Goal: Task Accomplishment & Management: Complete application form

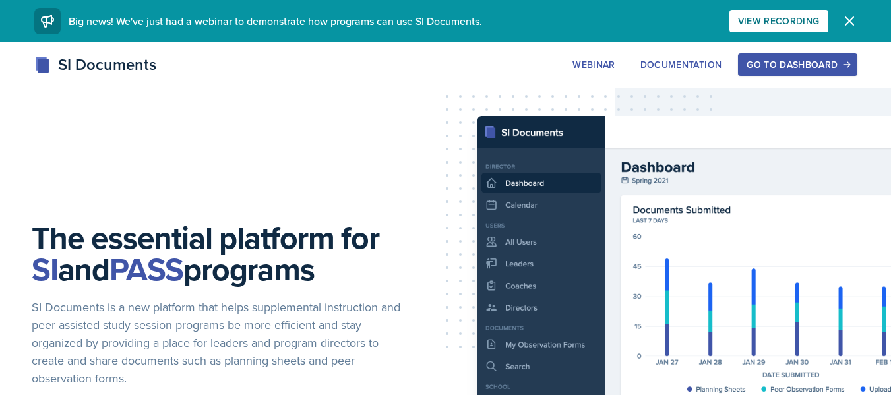
click at [772, 65] on div "Go to Dashboard" at bounding box center [798, 64] width 102 height 11
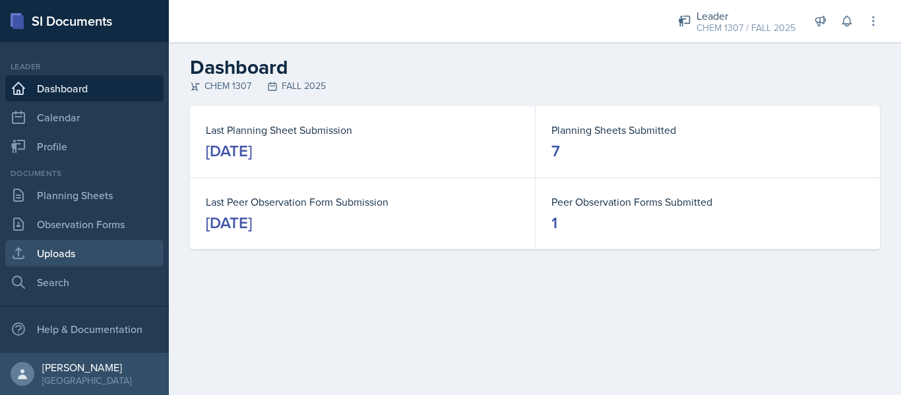
click at [127, 255] on link "Uploads" at bounding box center [84, 253] width 158 height 26
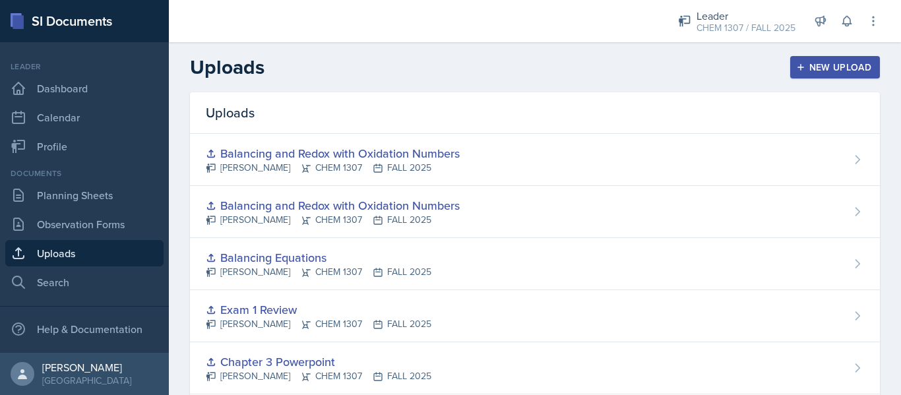
click at [837, 72] on div "New Upload" at bounding box center [835, 67] width 73 height 11
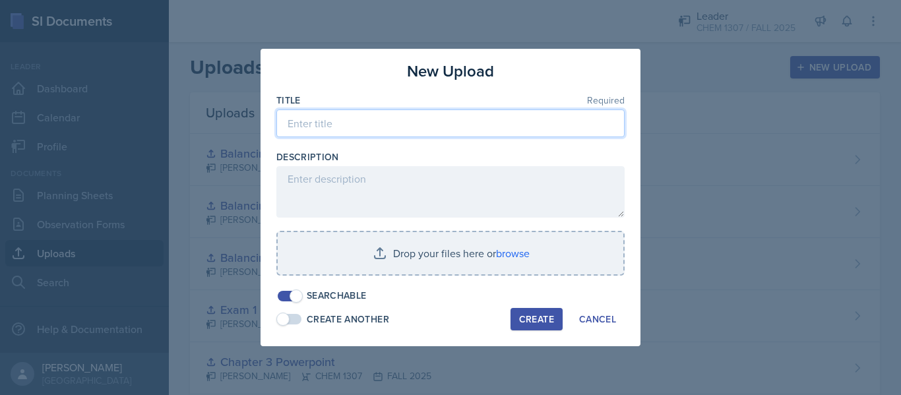
click at [493, 122] on input at bounding box center [450, 124] width 348 height 28
click at [578, 115] on input "Half Reactions," at bounding box center [450, 124] width 348 height 28
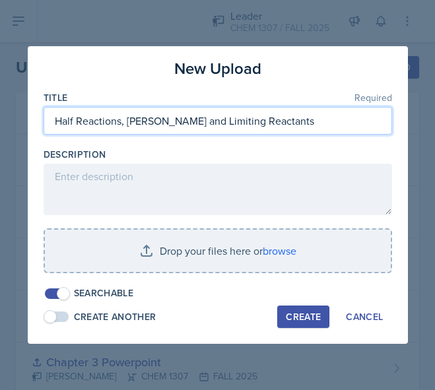
type input "Half Reactions, [PERSON_NAME] and Limiting Reactants"
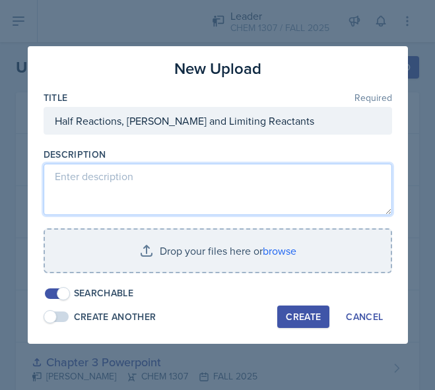
click at [201, 191] on textarea at bounding box center [218, 189] width 348 height 51
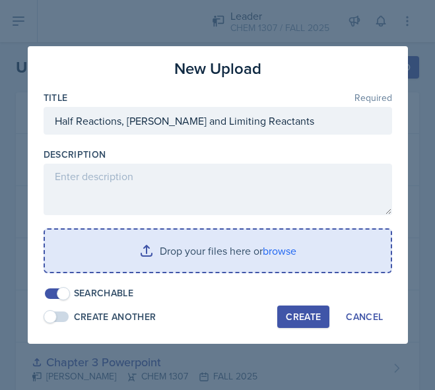
click at [248, 251] on input "file" at bounding box center [218, 251] width 346 height 42
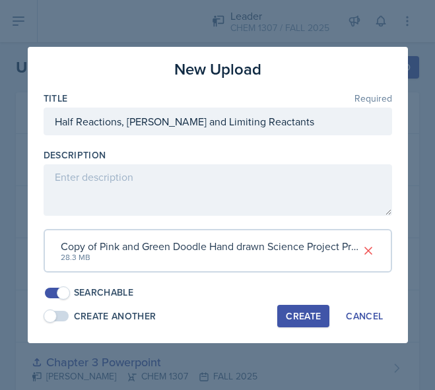
click at [297, 316] on div "Create" at bounding box center [303, 316] width 35 height 11
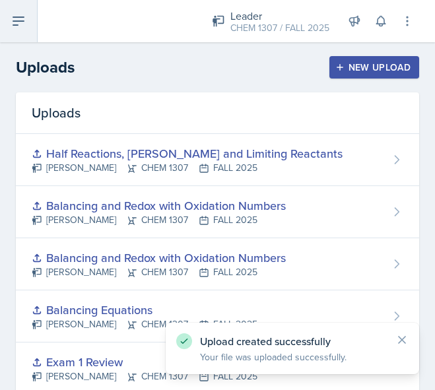
click at [16, 15] on icon at bounding box center [19, 21] width 16 height 16
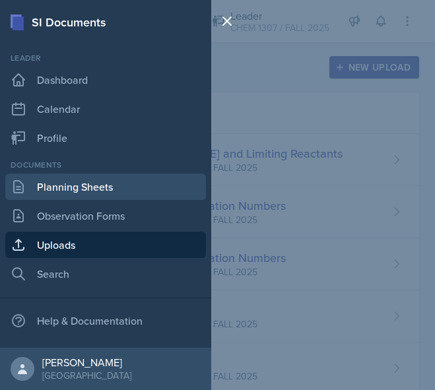
click at [73, 187] on link "Planning Sheets" at bounding box center [105, 187] width 201 height 26
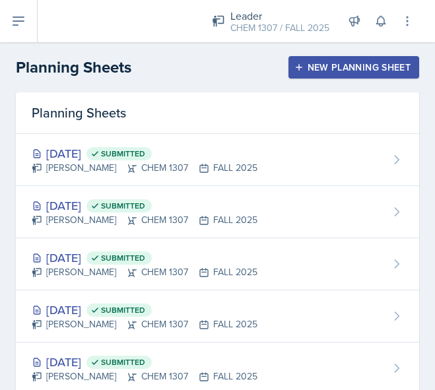
click at [335, 65] on div "New Planning Sheet" at bounding box center [353, 67] width 113 height 11
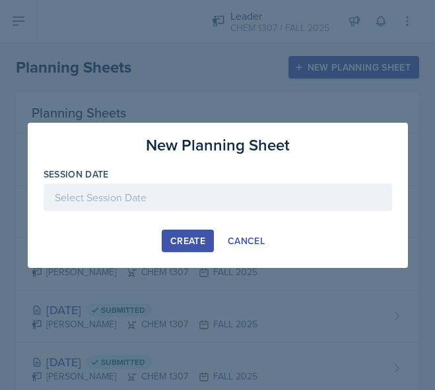
click at [121, 183] on div at bounding box center [218, 197] width 348 height 28
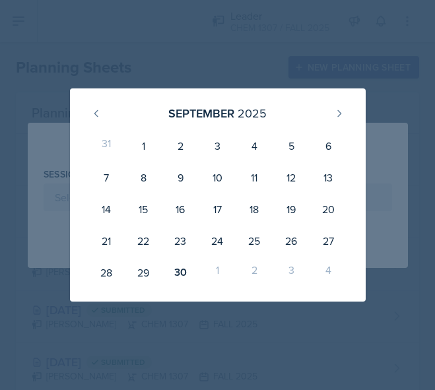
click at [331, 104] on div "[DATE]" at bounding box center [218, 113] width 264 height 28
click at [334, 115] on icon at bounding box center [339, 113] width 11 height 11
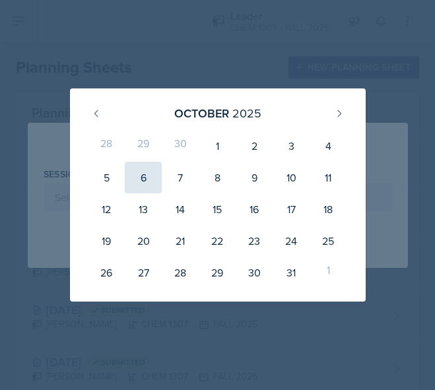
click at [154, 179] on div "6" at bounding box center [143, 178] width 37 height 32
type input "[DATE]"
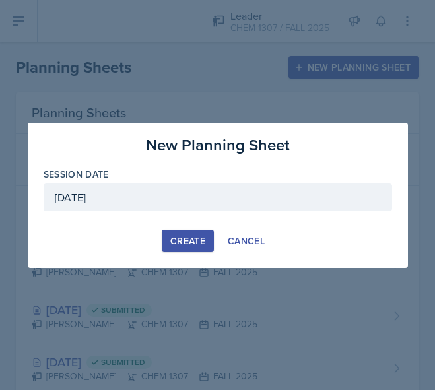
click at [187, 234] on button "Create" at bounding box center [188, 241] width 52 height 22
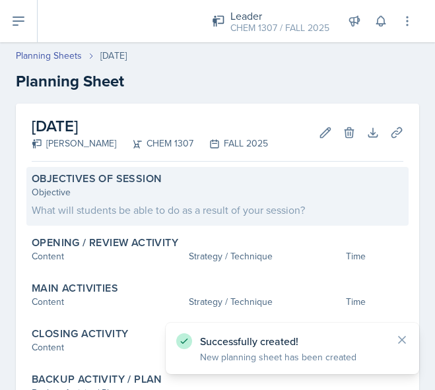
click at [168, 210] on div "What will students be able to do as a result of your session?" at bounding box center [217, 210] width 371 height 16
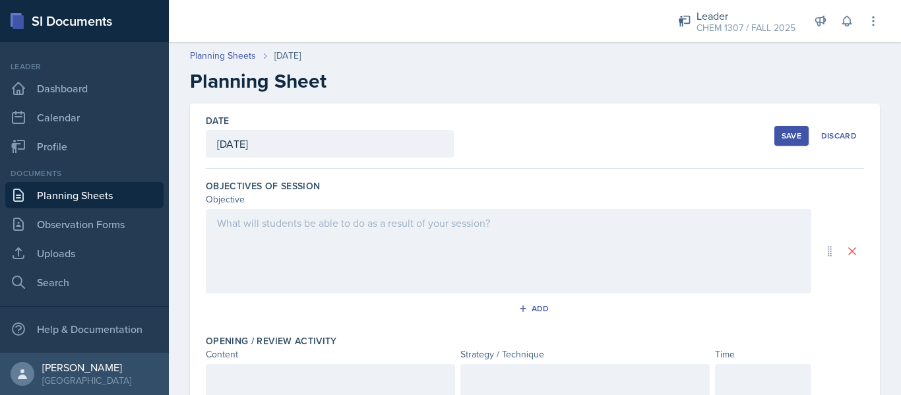
click at [499, 255] on div at bounding box center [509, 251] width 606 height 84
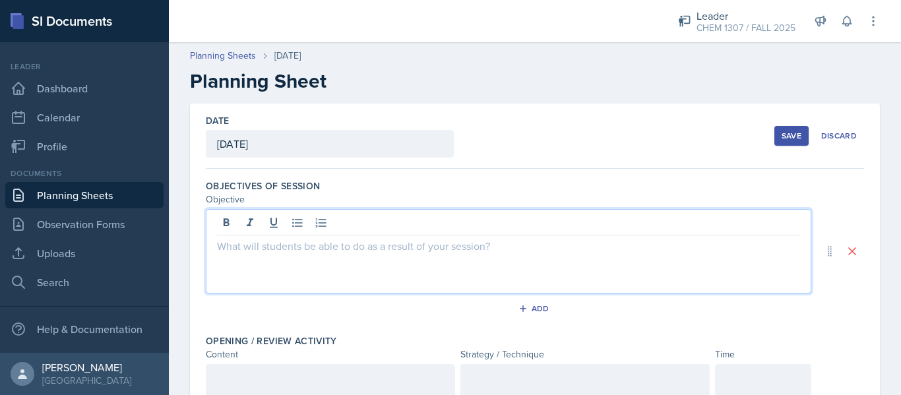
click at [790, 141] on button "Save" at bounding box center [792, 136] width 34 height 20
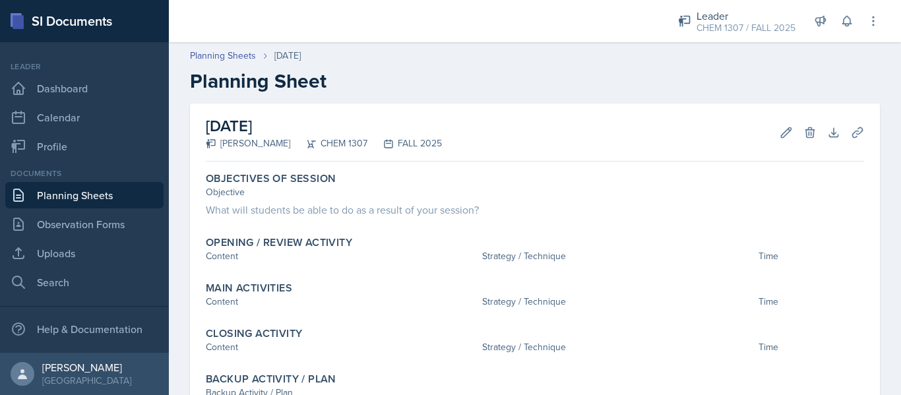
click at [98, 197] on link "Planning Sheets" at bounding box center [84, 195] width 158 height 26
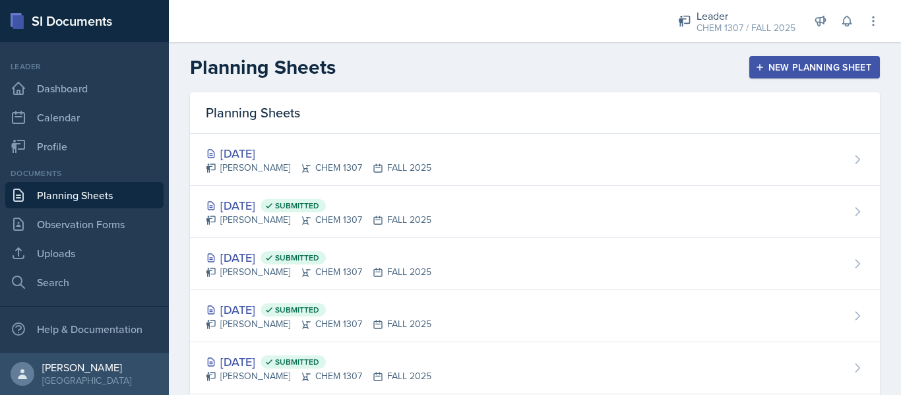
click at [796, 65] on div "New Planning Sheet" at bounding box center [814, 67] width 113 height 11
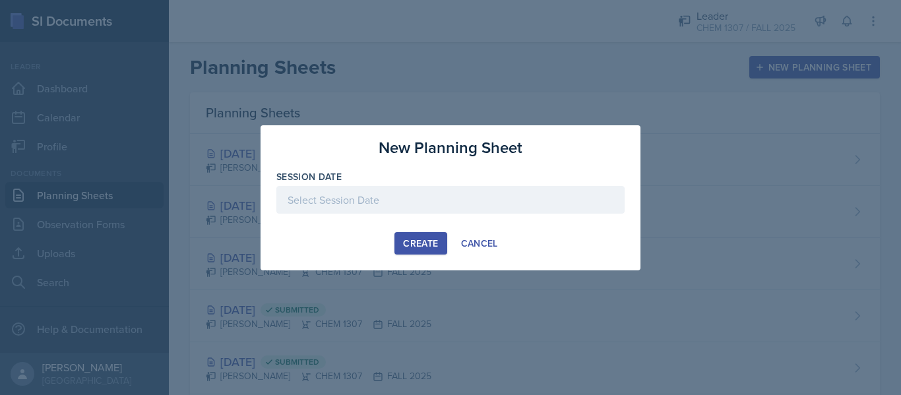
click at [341, 200] on div at bounding box center [450, 200] width 348 height 28
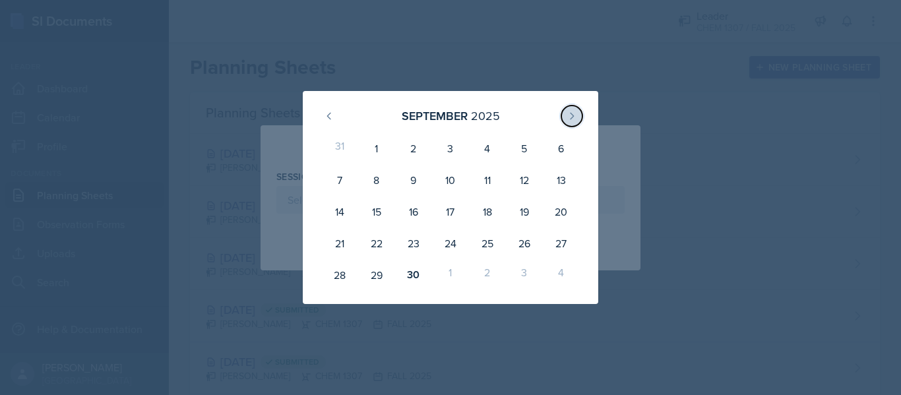
click at [570, 116] on icon at bounding box center [572, 116] width 11 height 11
click at [535, 148] on div "3" at bounding box center [524, 149] width 37 height 32
type input "[DATE]"
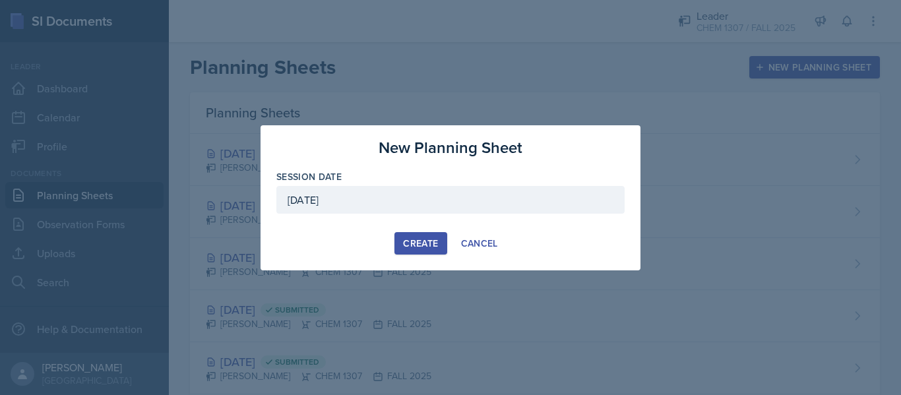
click at [409, 249] on div "Create" at bounding box center [420, 243] width 35 height 11
